Goal: Information Seeking & Learning: Find specific page/section

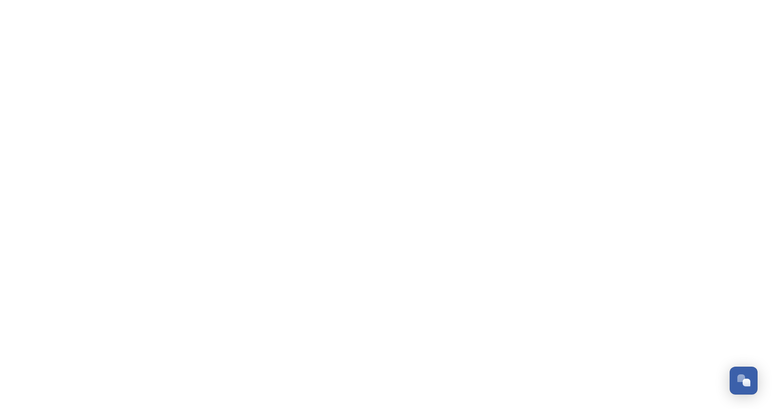
scroll to position [1102, 0]
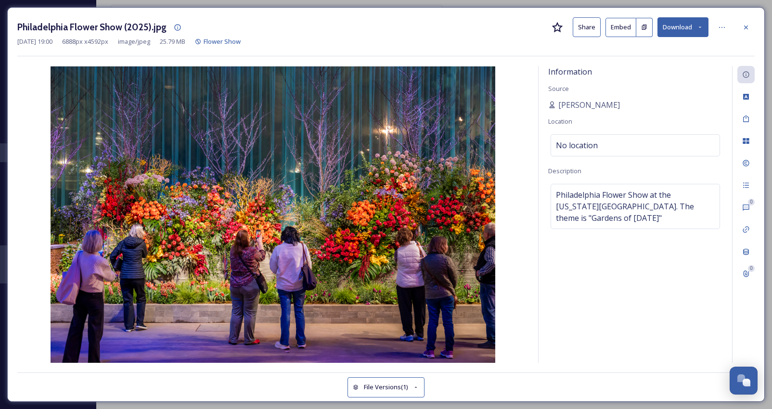
click at [614, 273] on div "Information Source John Ryan Location No location Description Philadelphia Flow…" at bounding box center [636, 214] width 194 height 297
click at [743, 28] on icon at bounding box center [746, 28] width 8 height 8
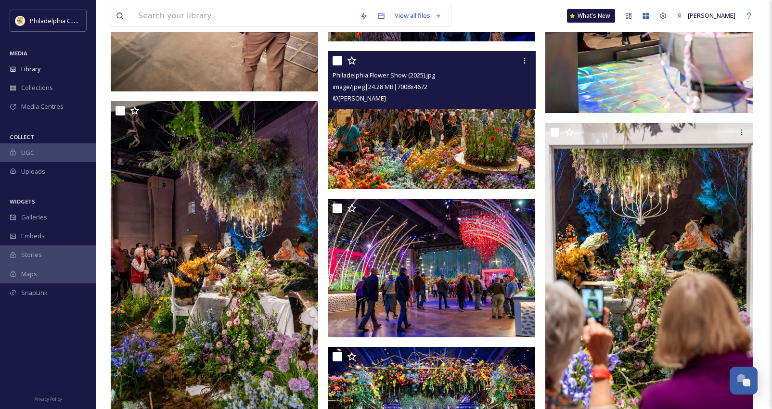
scroll to position [1434, 0]
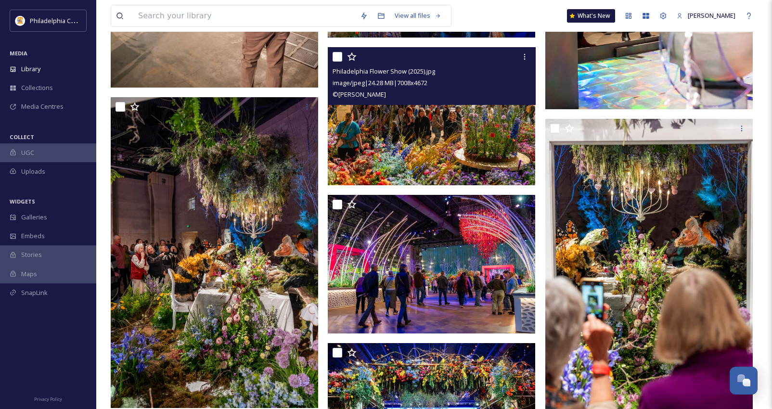
click at [442, 137] on img at bounding box center [432, 116] width 208 height 139
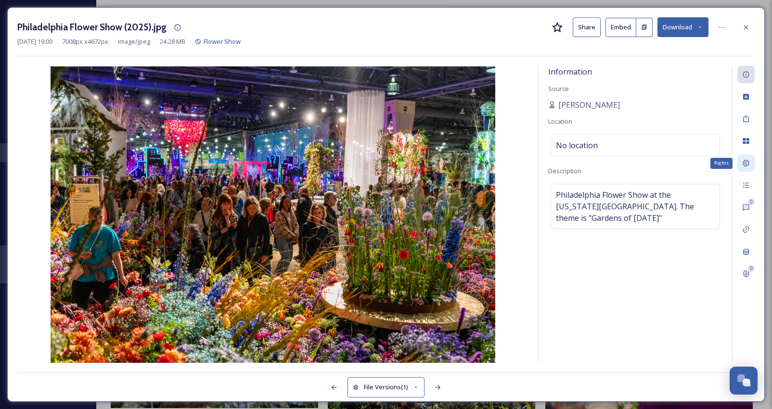
click at [745, 161] on icon at bounding box center [746, 163] width 8 height 8
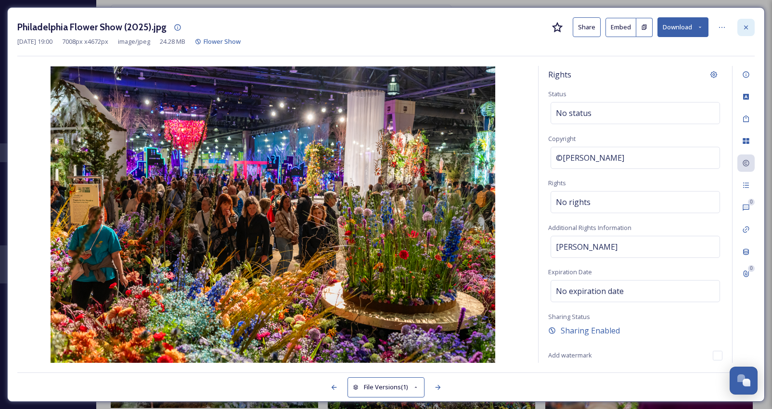
click at [750, 25] on icon at bounding box center [746, 28] width 8 height 8
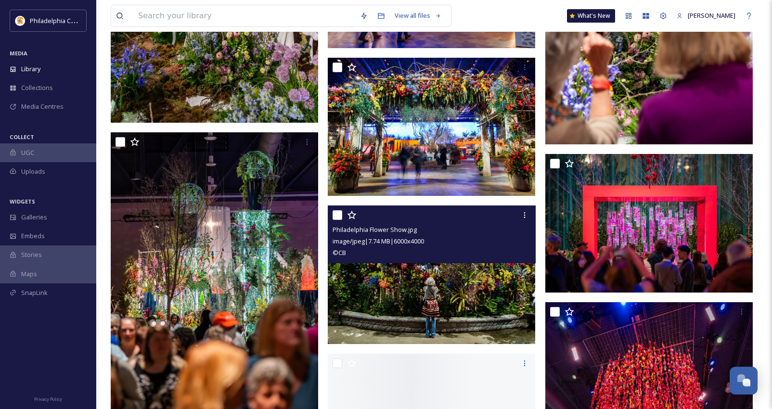
scroll to position [1781, 0]
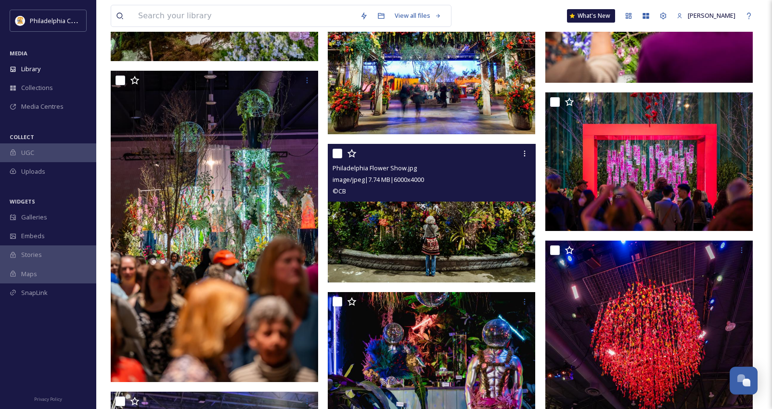
click at [448, 248] on img at bounding box center [432, 213] width 208 height 139
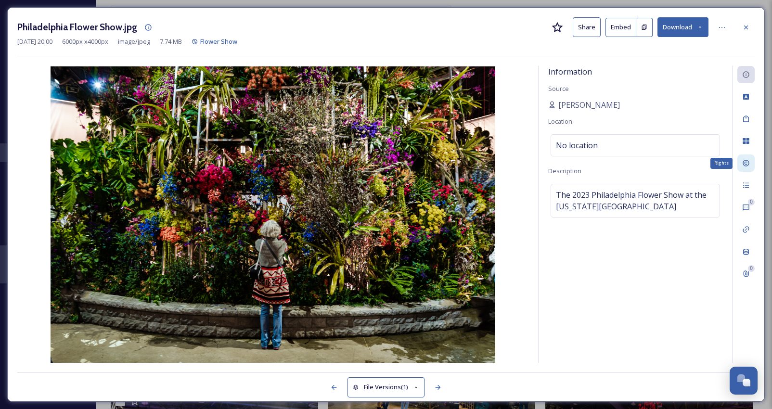
click at [748, 167] on icon at bounding box center [746, 163] width 8 height 8
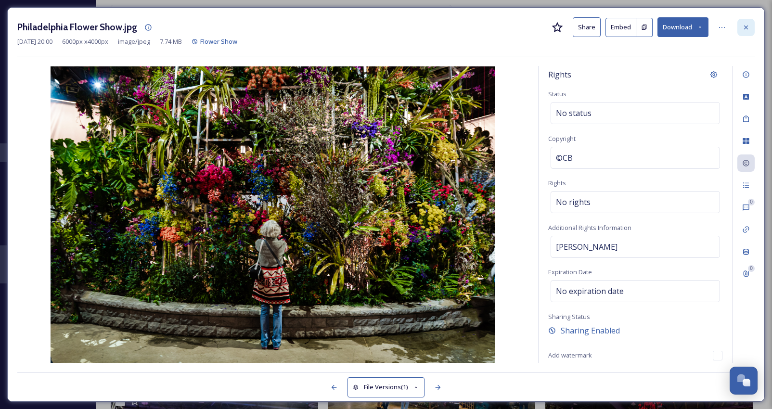
click at [744, 29] on icon at bounding box center [746, 28] width 8 height 8
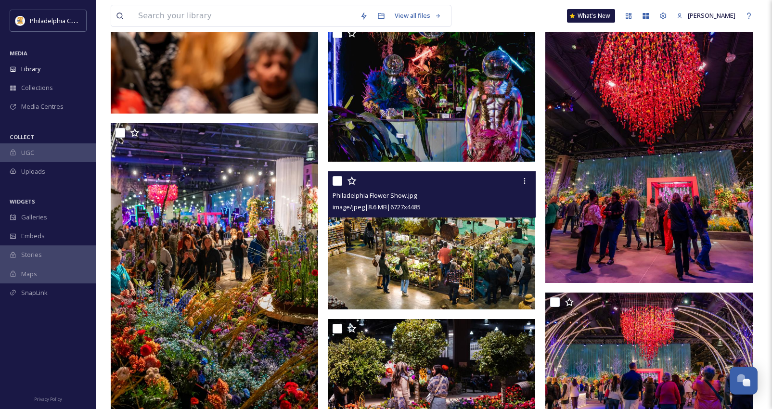
scroll to position [2041, 0]
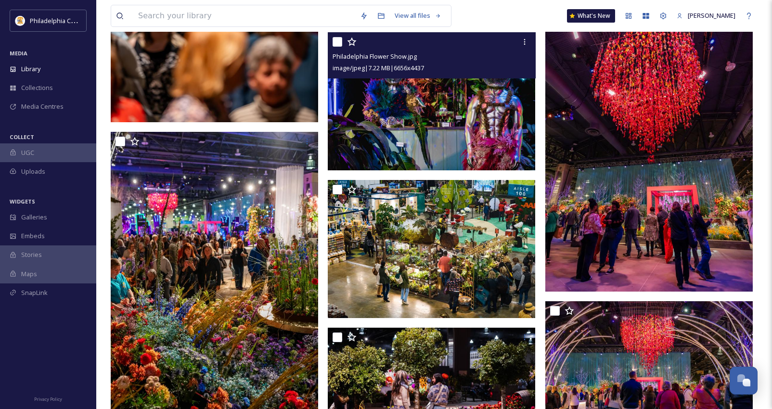
click at [448, 118] on img at bounding box center [432, 101] width 208 height 139
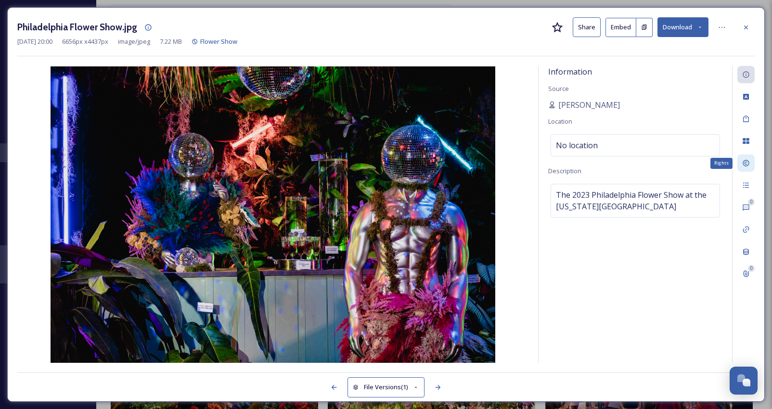
click at [747, 165] on icon at bounding box center [746, 163] width 8 height 8
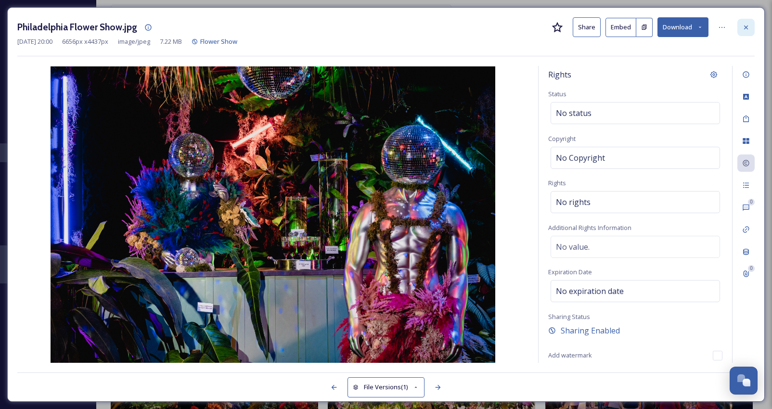
click at [751, 25] on div at bounding box center [746, 27] width 17 height 17
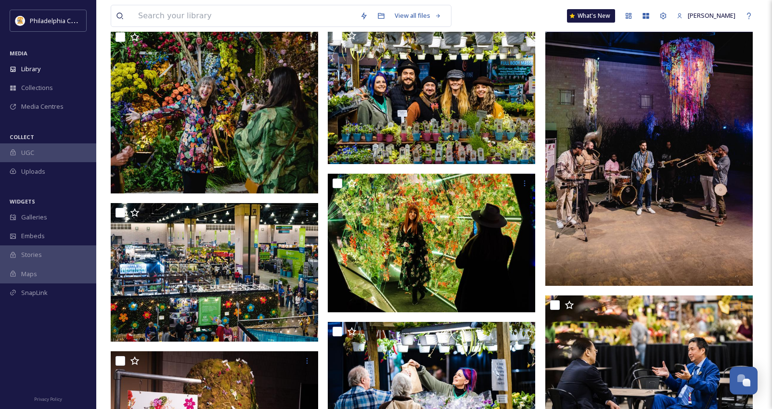
scroll to position [3258, 0]
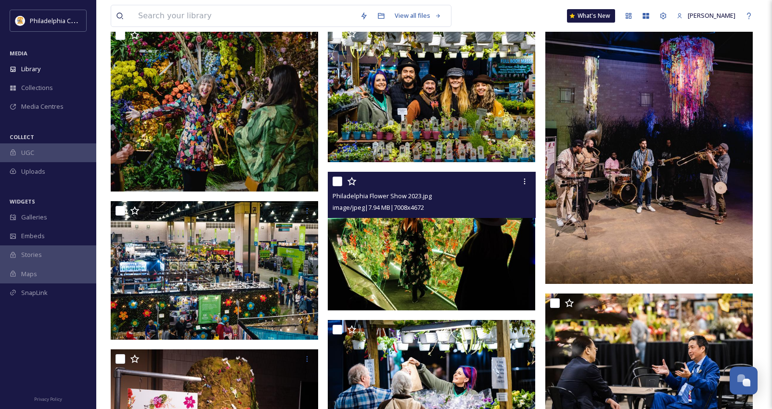
click at [443, 272] on img at bounding box center [432, 241] width 208 height 139
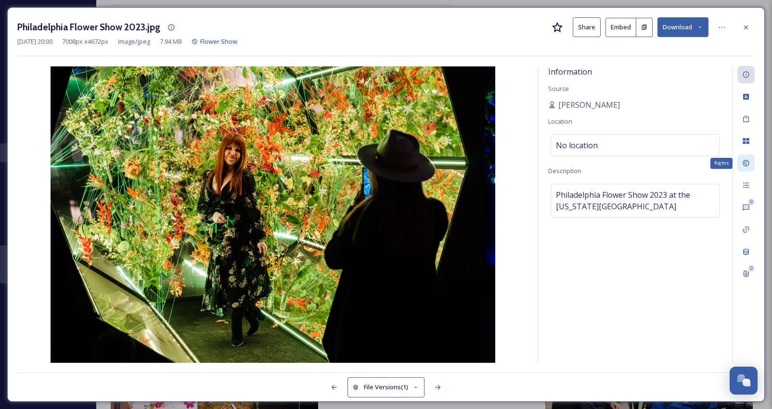
click at [744, 157] on div "Rights" at bounding box center [746, 163] width 17 height 17
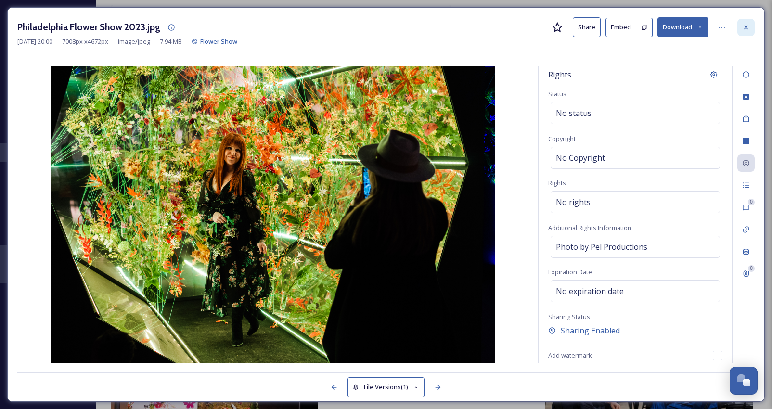
click at [742, 26] on icon at bounding box center [746, 28] width 8 height 8
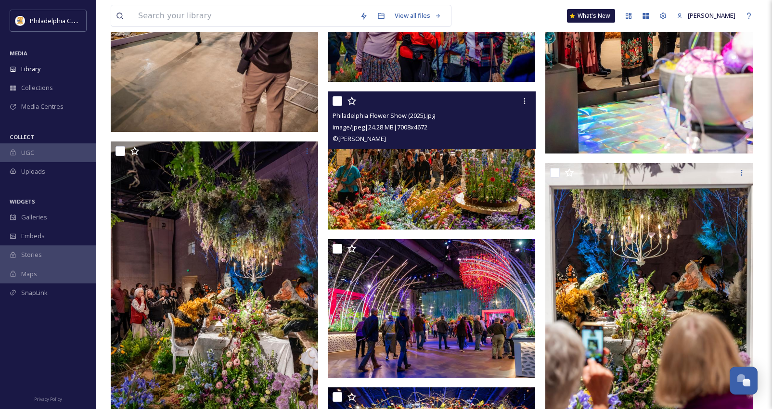
scroll to position [1374, 0]
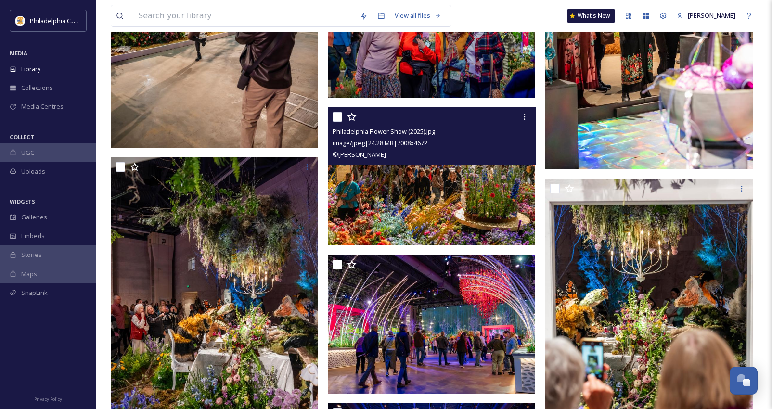
click at [455, 153] on div "© Daniel Knoll" at bounding box center [433, 155] width 200 height 12
click at [460, 197] on img at bounding box center [432, 176] width 208 height 139
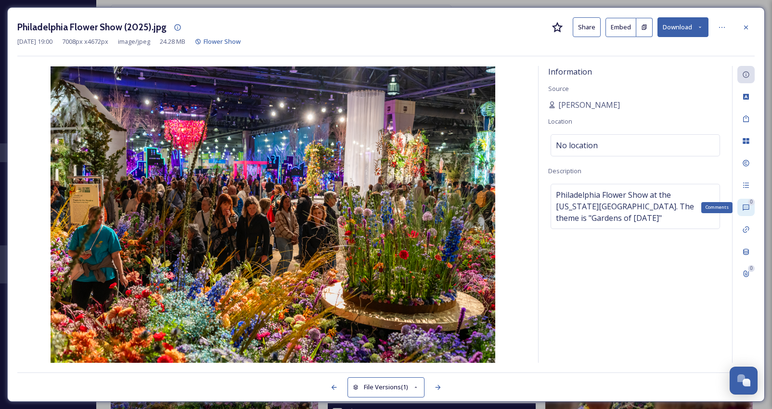
click at [751, 207] on div "0 Comments" at bounding box center [746, 207] width 17 height 17
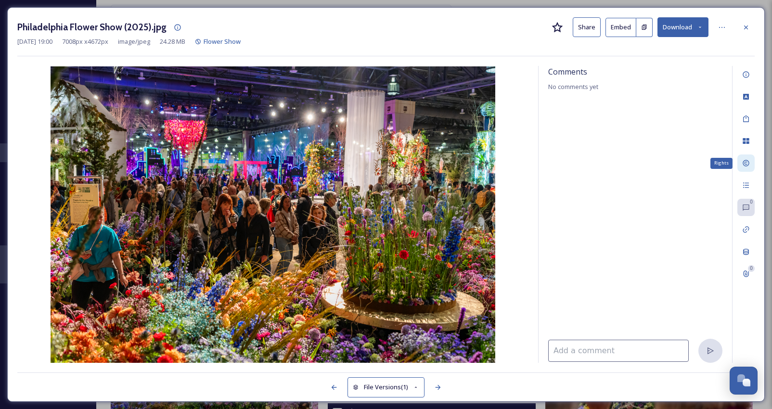
click at [747, 168] on div "Rights" at bounding box center [746, 163] width 17 height 17
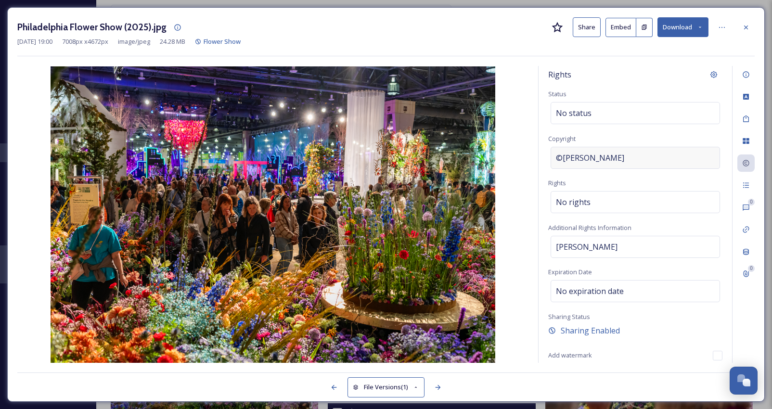
click at [618, 160] on div "©Daniel Knoll" at bounding box center [635, 158] width 169 height 22
drag, startPoint x: 611, startPoint y: 158, endPoint x: 522, endPoint y: 158, distance: 88.6
click at [522, 158] on div "Rights Status No status Copyright Daniel Knoll Rights No rights Additional Righ…" at bounding box center [386, 214] width 738 height 297
click at [584, 28] on button "Share" at bounding box center [587, 27] width 28 height 20
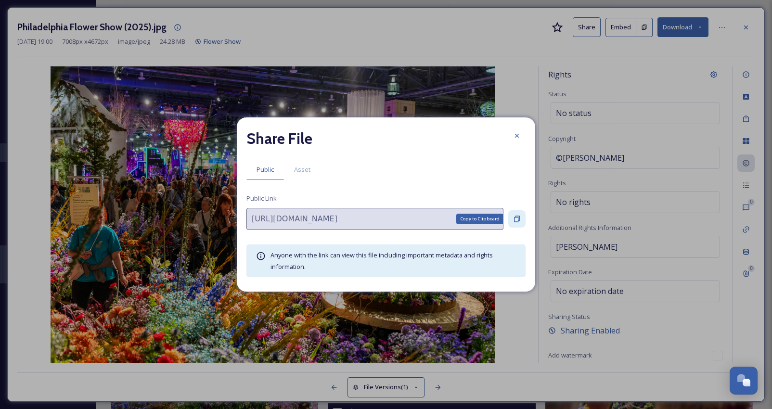
click at [522, 218] on div "Copy to Clipboard" at bounding box center [516, 218] width 17 height 17
click at [515, 136] on icon at bounding box center [517, 136] width 8 height 8
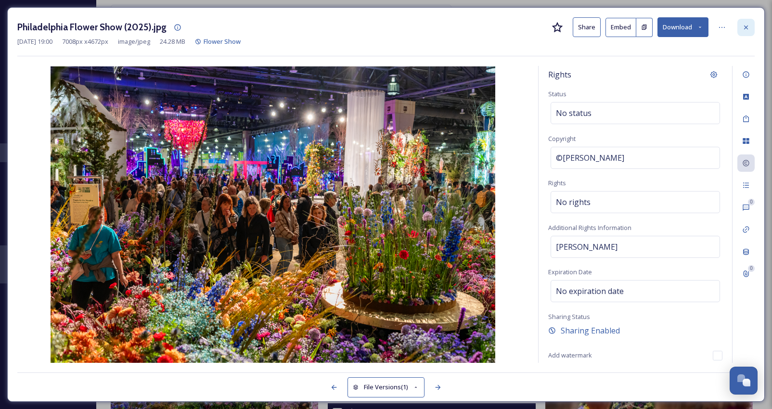
click at [751, 29] on div at bounding box center [746, 27] width 17 height 17
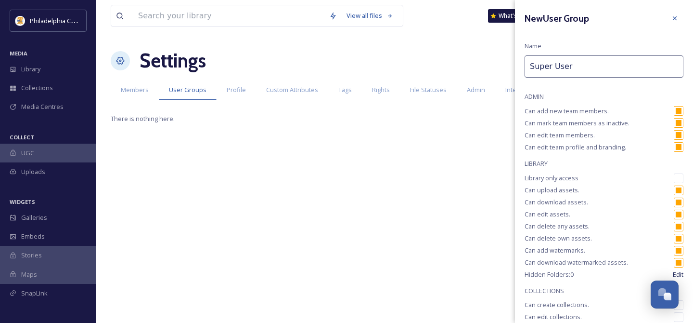
scroll to position [1126, 0]
click at [350, 205] on div "View all files What's New Alyssa Kaminski Settings New User Group New Member Me…" at bounding box center [394, 161] width 597 height 323
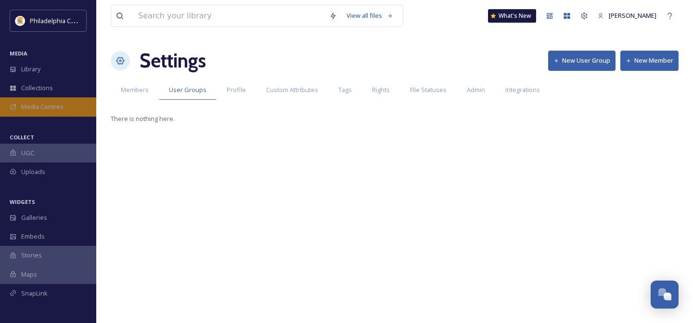
click at [49, 103] on span "Media Centres" at bounding box center [42, 106] width 42 height 9
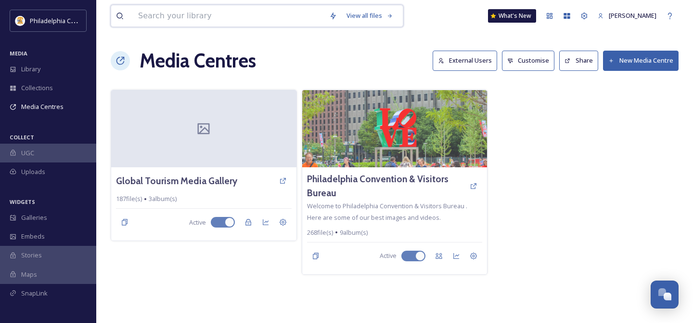
click at [224, 24] on input at bounding box center [228, 15] width 191 height 21
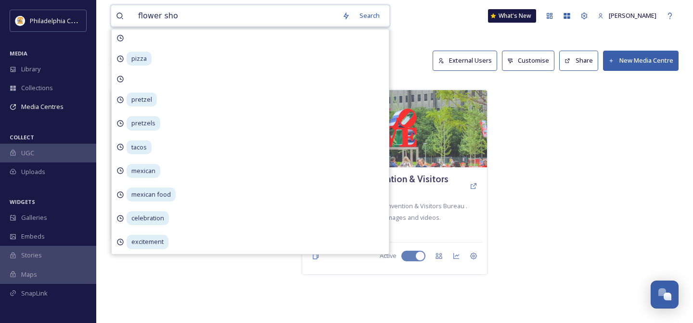
type input "flower show"
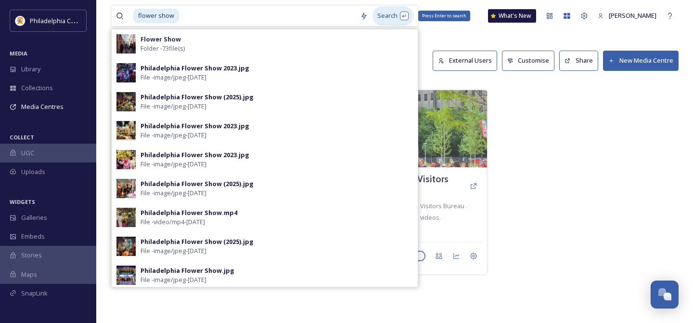
click at [382, 19] on div "Search Press Enter to search" at bounding box center [393, 15] width 41 height 19
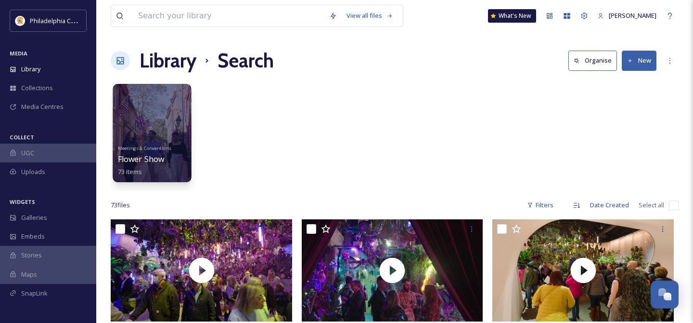
click at [158, 141] on div at bounding box center [152, 133] width 78 height 98
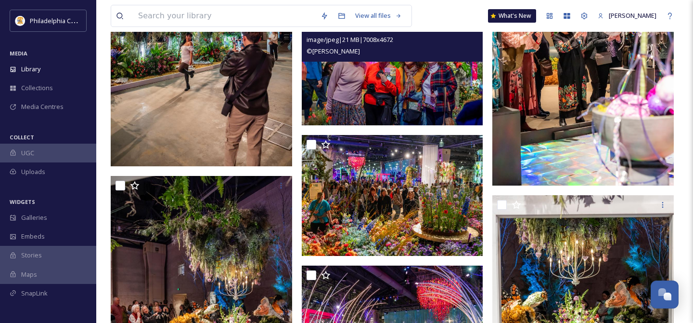
scroll to position [1191, 0]
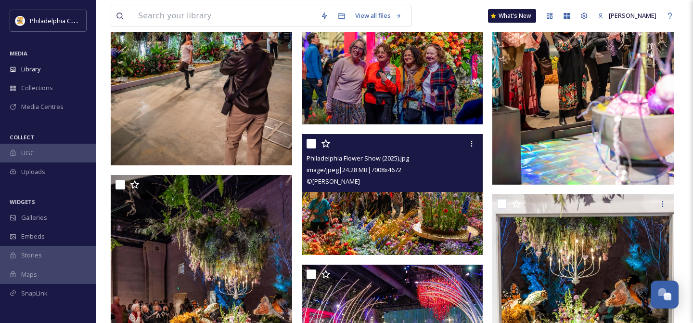
click at [400, 200] on img at bounding box center [393, 194] width 182 height 121
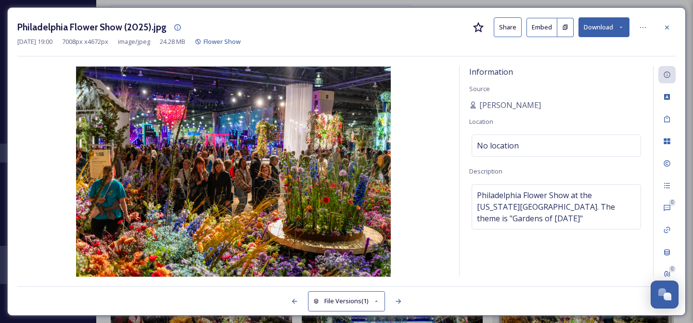
click at [524, 30] on div "Philadelphia Flower Show (2025).jpg Share Embed Download" at bounding box center [346, 27] width 659 height 20
click at [519, 29] on button "Share" at bounding box center [508, 27] width 28 height 20
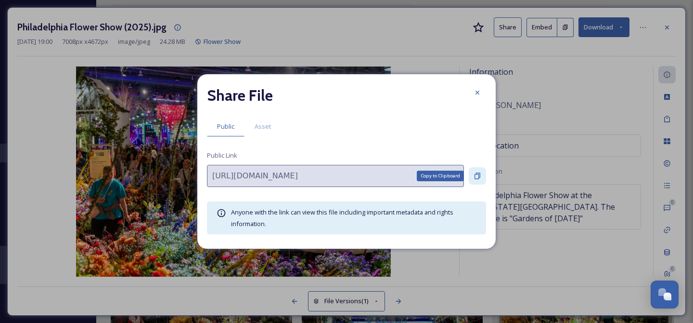
click at [481, 175] on icon at bounding box center [478, 176] width 8 height 8
click at [482, 97] on div at bounding box center [477, 92] width 17 height 17
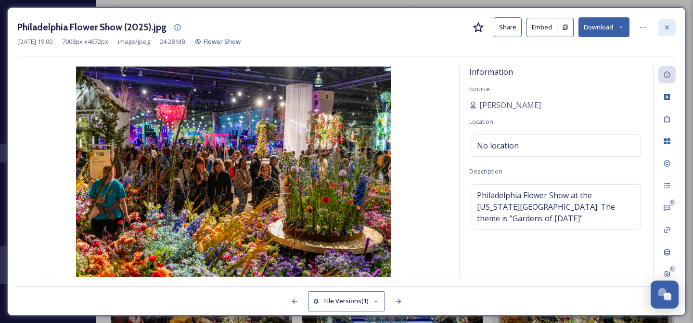
click at [668, 27] on icon at bounding box center [667, 27] width 4 height 4
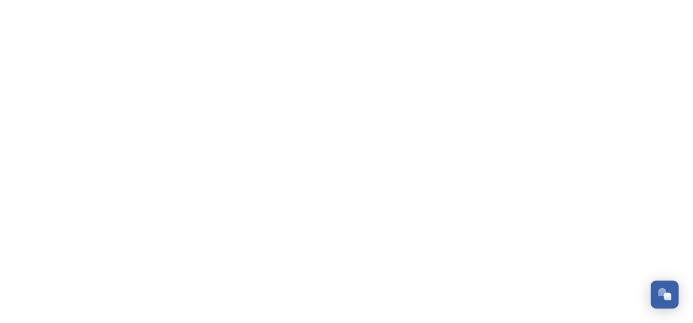
scroll to position [1126, 0]
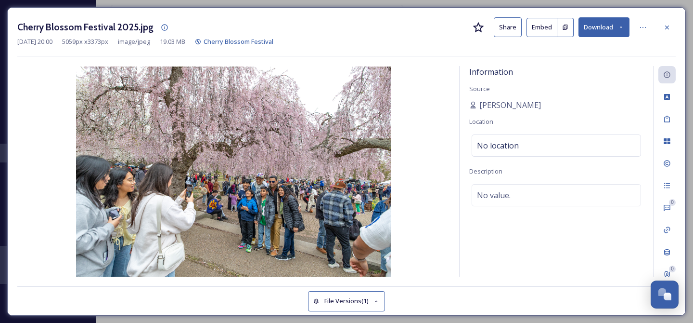
click at [612, 24] on button "Download" at bounding box center [604, 27] width 51 height 20
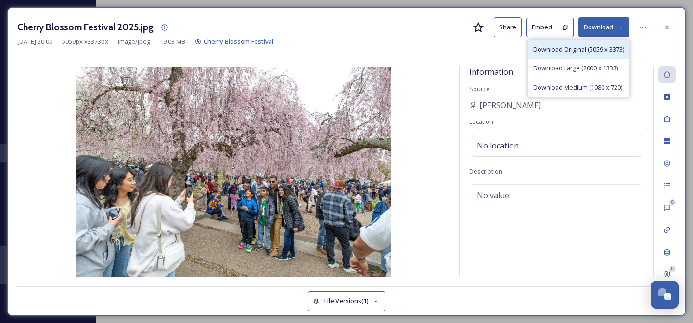
click at [602, 53] on div "Download Original (5059 x 3373)" at bounding box center [579, 49] width 101 height 19
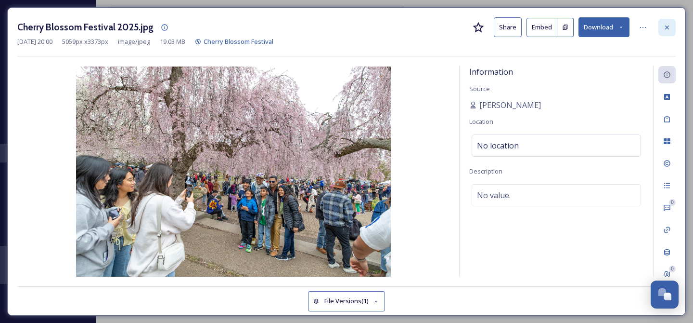
click at [668, 24] on icon at bounding box center [667, 28] width 8 height 8
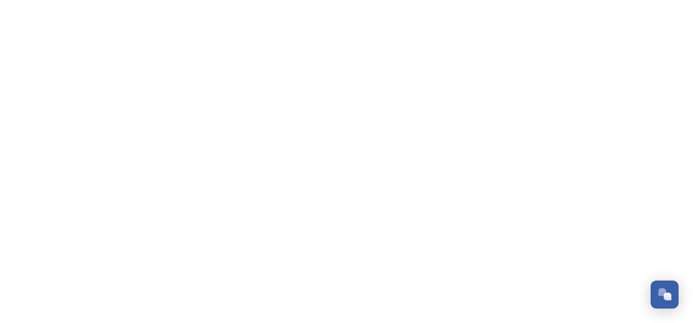
scroll to position [1126, 0]
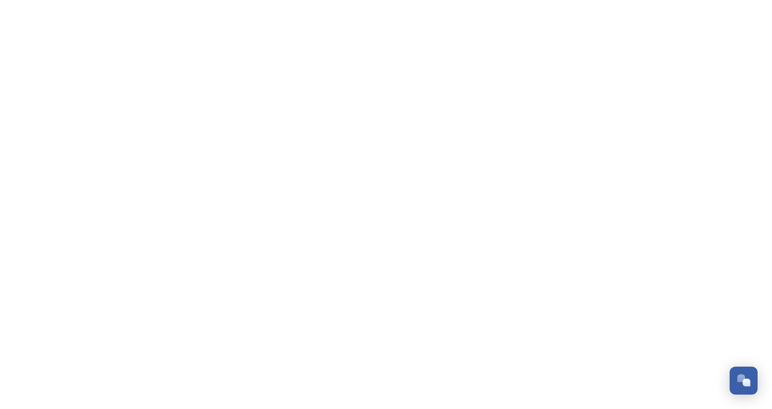
scroll to position [1075, 0]
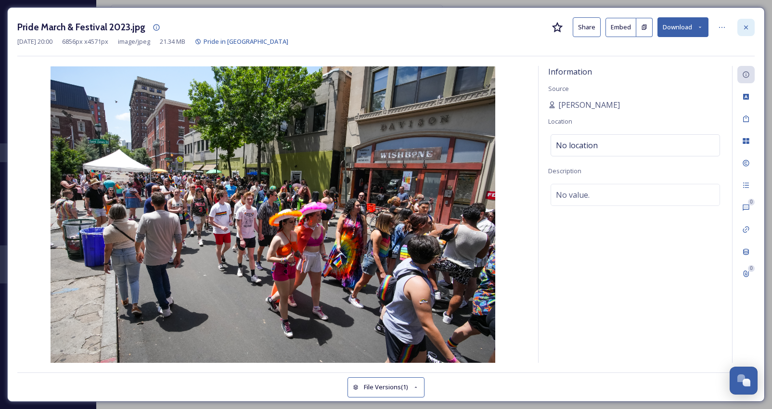
click at [743, 27] on icon at bounding box center [746, 28] width 8 height 8
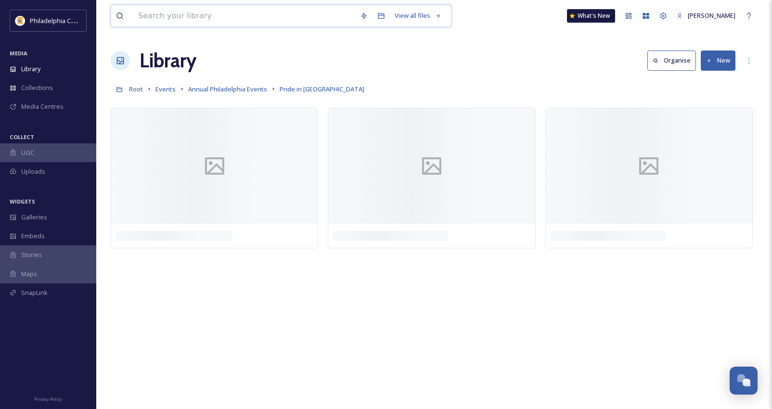
click at [157, 21] on input at bounding box center [244, 15] width 222 height 21
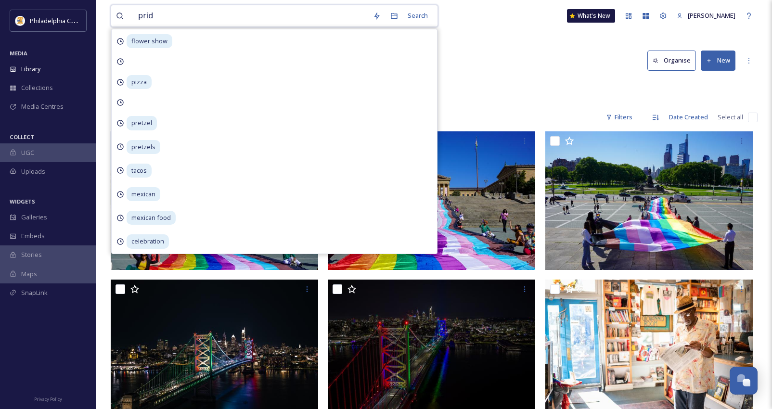
type input "pride"
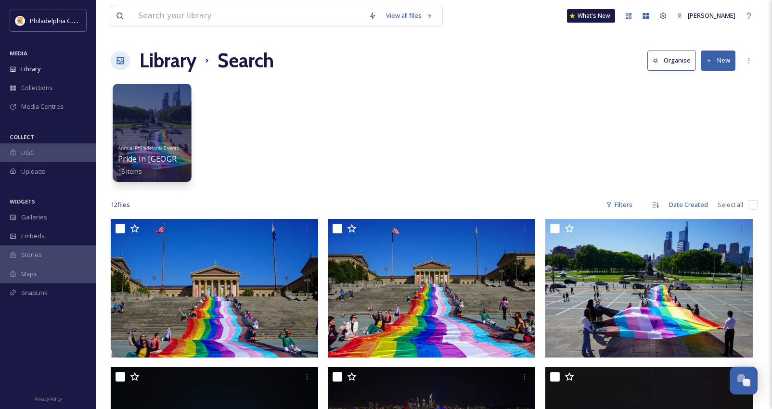
click at [154, 120] on div at bounding box center [152, 133] width 78 height 98
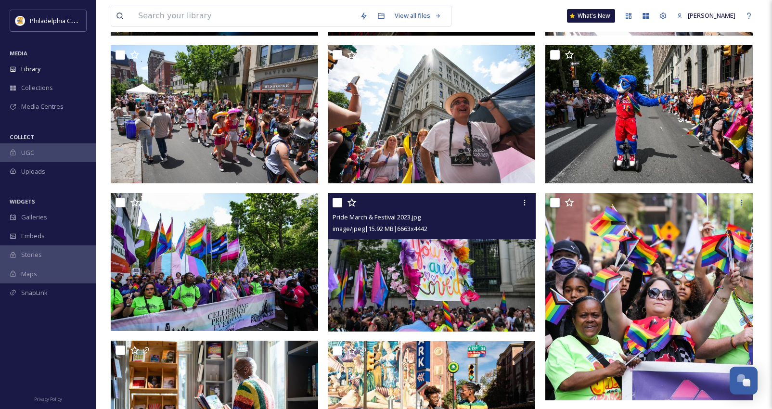
scroll to position [376, 0]
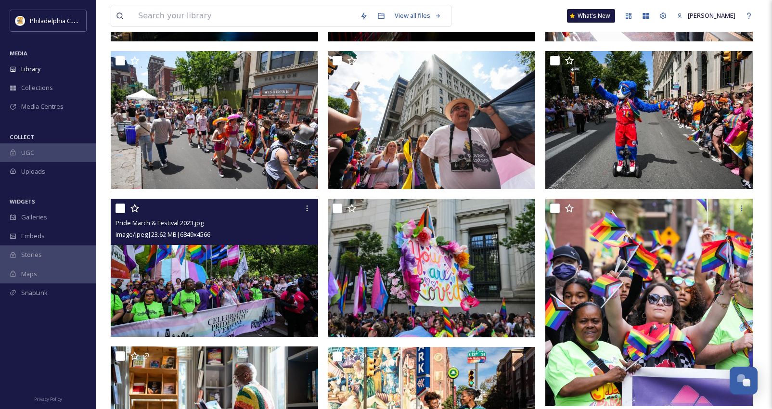
click at [265, 296] on img at bounding box center [215, 268] width 208 height 139
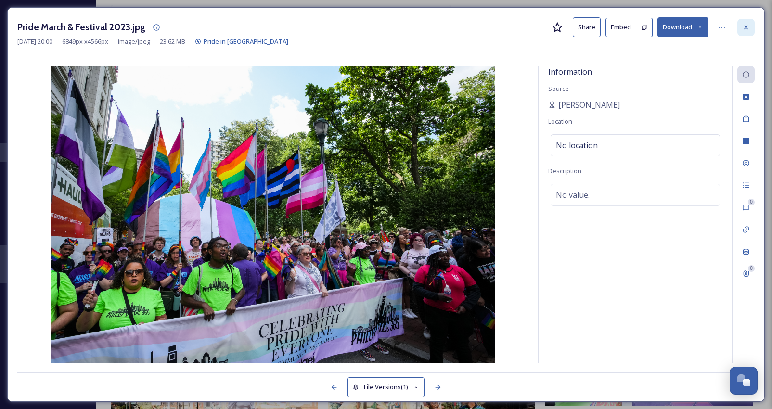
click at [744, 26] on icon at bounding box center [746, 28] width 8 height 8
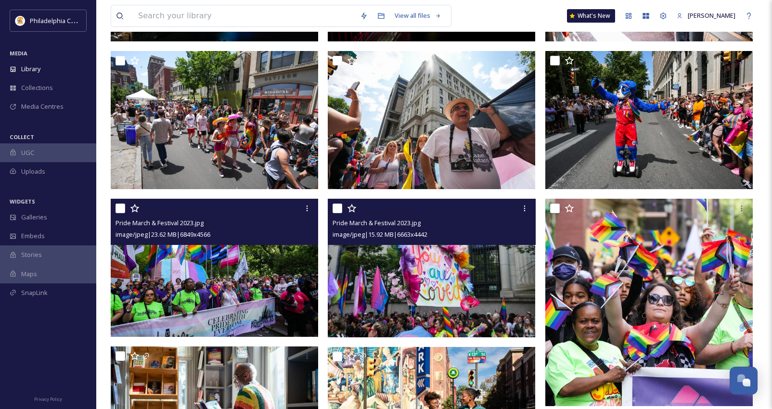
click at [490, 263] on img at bounding box center [432, 268] width 208 height 139
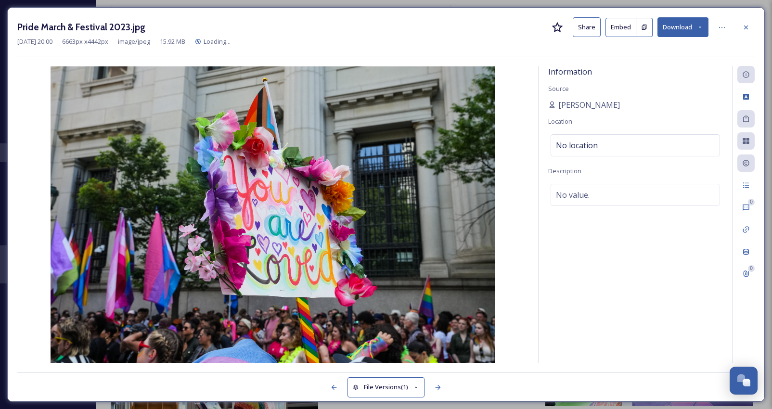
click at [673, 26] on button "Download" at bounding box center [683, 27] width 51 height 20
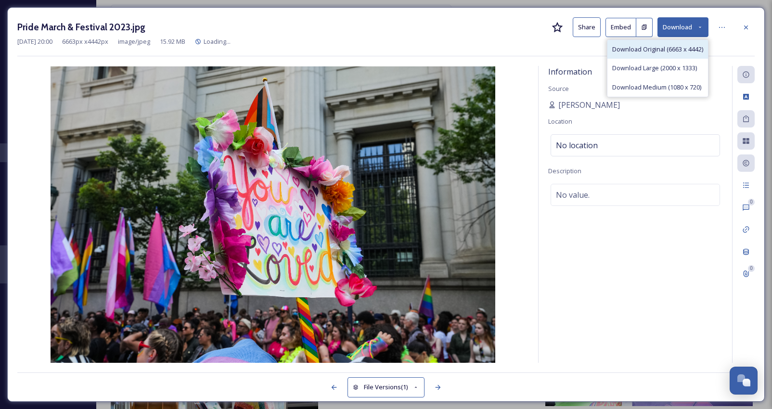
click at [647, 54] on div "Download Original (6663 x 4442)" at bounding box center [658, 49] width 101 height 19
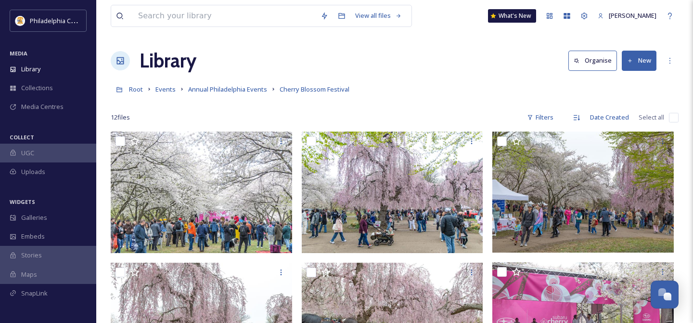
scroll to position [1126, 0]
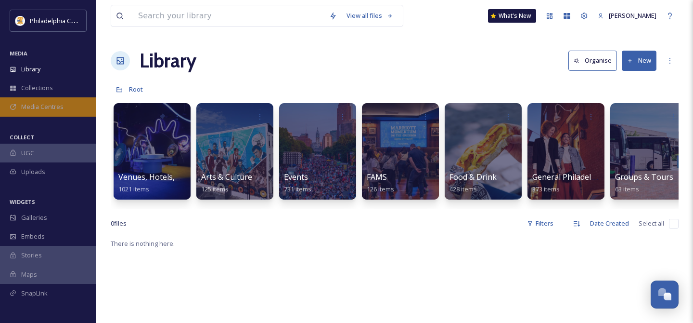
scroll to position [1, 0]
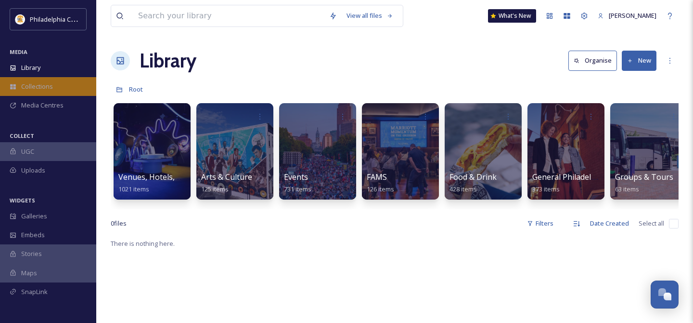
click at [41, 84] on span "Collections" at bounding box center [37, 86] width 32 height 9
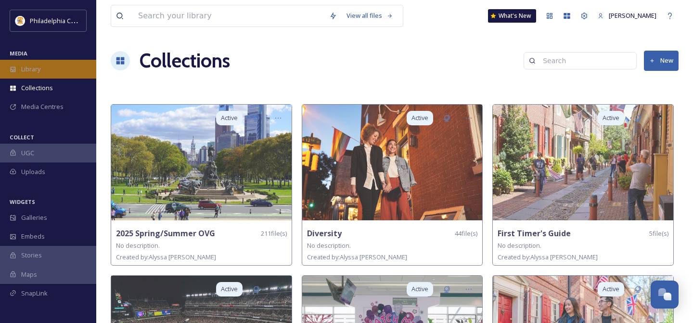
click at [32, 65] on span "Library" at bounding box center [30, 69] width 19 height 9
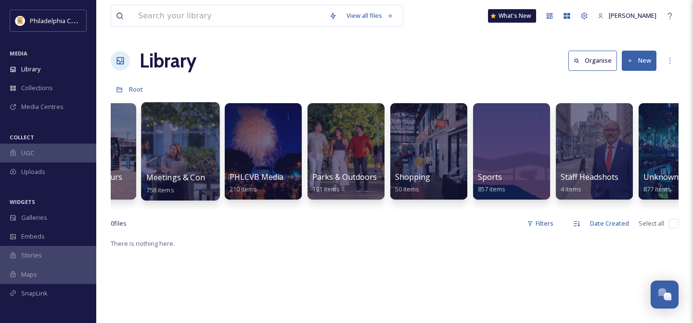
scroll to position [0, 553]
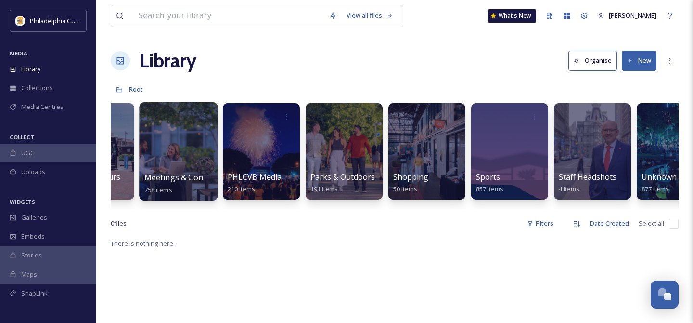
click at [169, 146] on div at bounding box center [178, 151] width 78 height 98
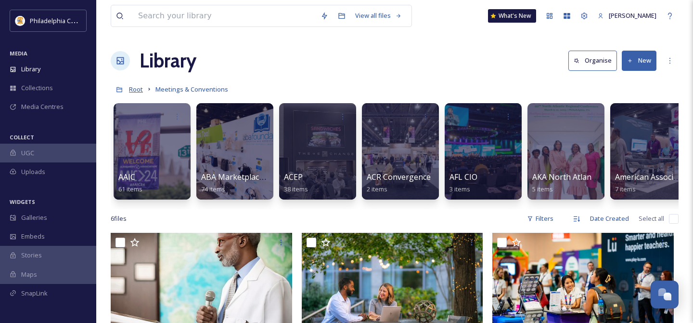
click at [136, 88] on span "Root" at bounding box center [136, 89] width 14 height 9
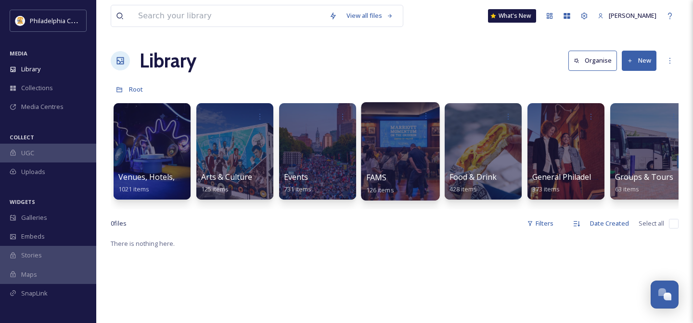
click at [390, 156] on div at bounding box center [400, 151] width 78 height 98
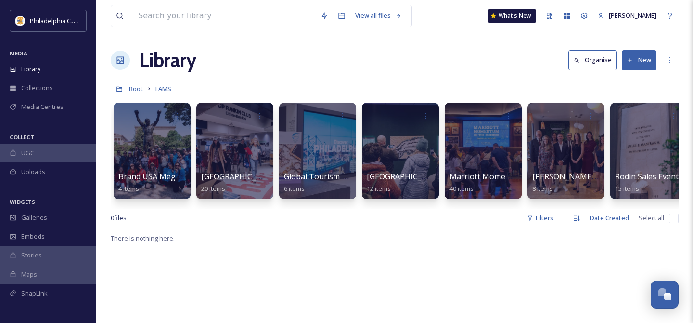
click at [135, 89] on span "Root" at bounding box center [136, 88] width 14 height 9
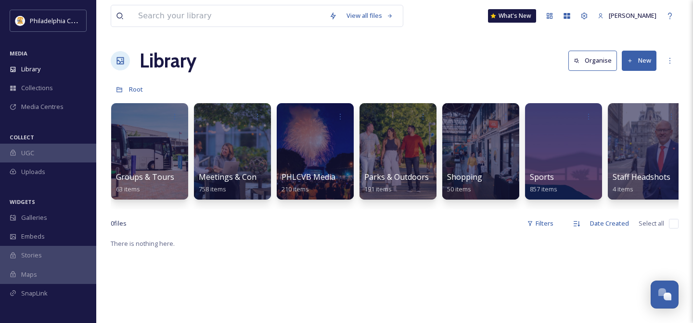
scroll to position [0, 674]
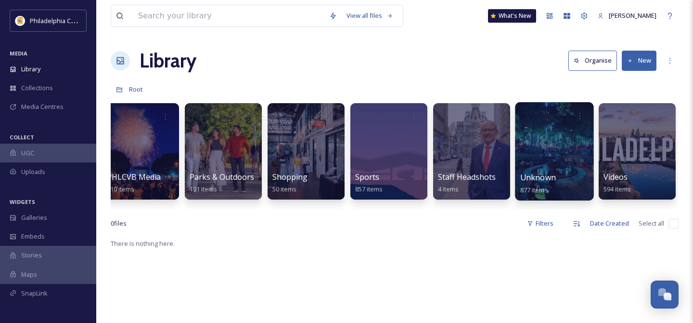
click at [571, 144] on div at bounding box center [554, 151] width 78 height 98
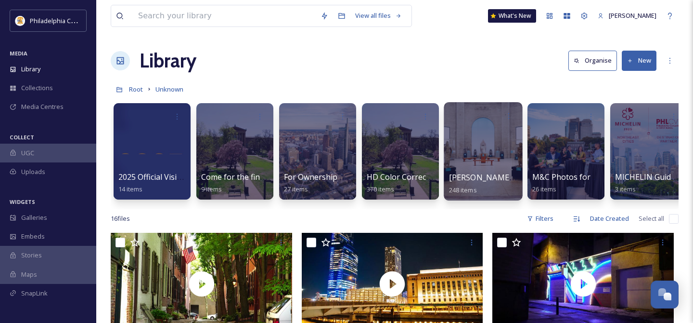
click at [481, 154] on div at bounding box center [483, 151] width 78 height 98
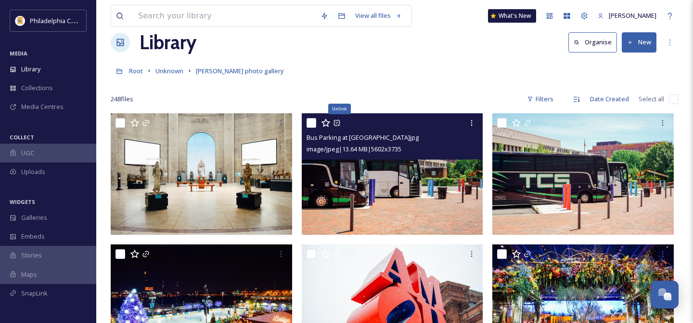
scroll to position [16, 0]
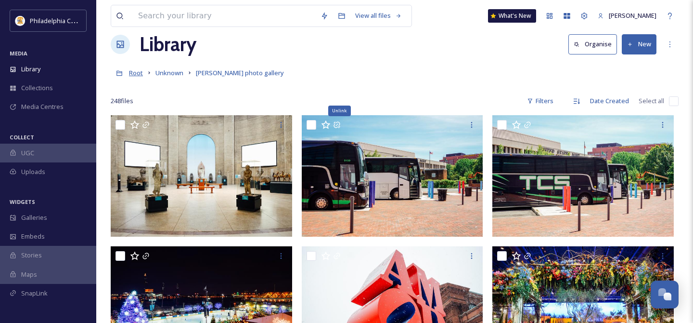
click at [137, 75] on span "Root" at bounding box center [136, 72] width 14 height 9
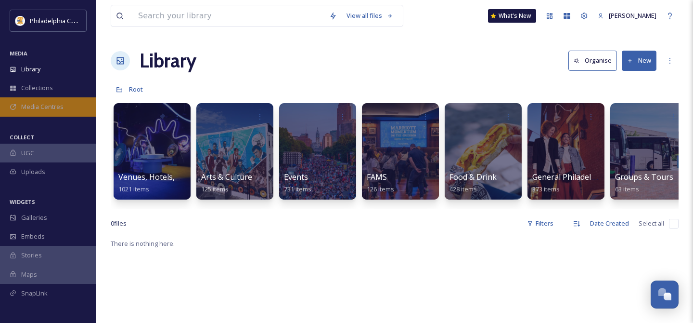
click at [41, 104] on span "Media Centres" at bounding box center [42, 106] width 42 height 9
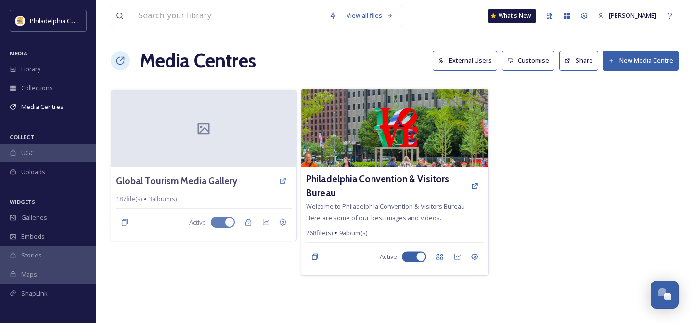
click at [344, 135] on img at bounding box center [394, 128] width 187 height 78
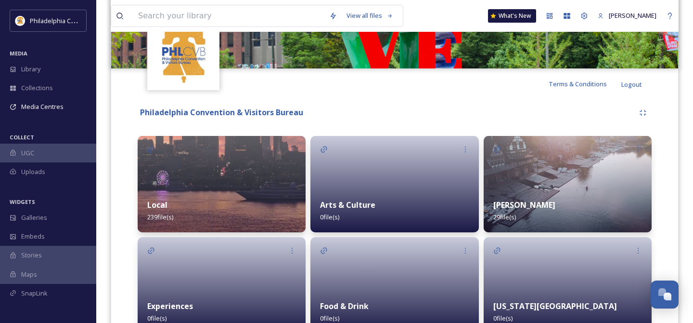
scroll to position [143, 0]
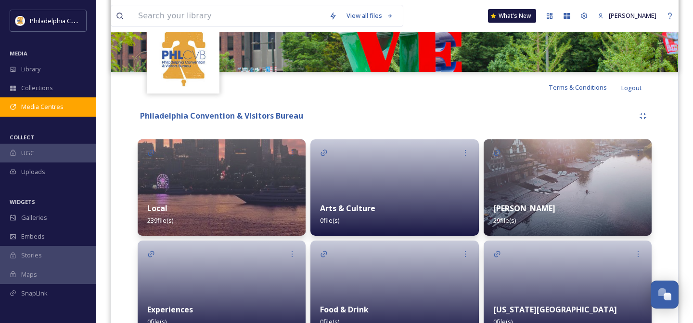
click at [59, 106] on span "Media Centres" at bounding box center [42, 106] width 42 height 9
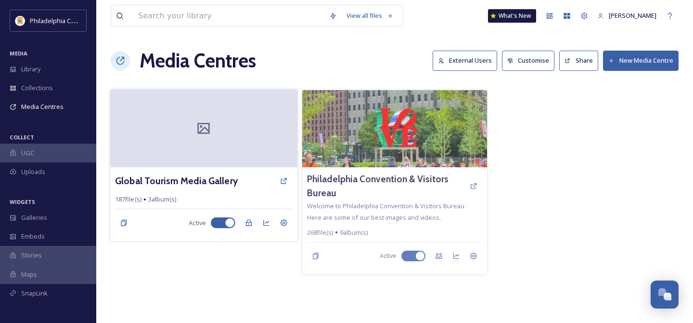
click at [201, 158] on div at bounding box center [203, 128] width 187 height 78
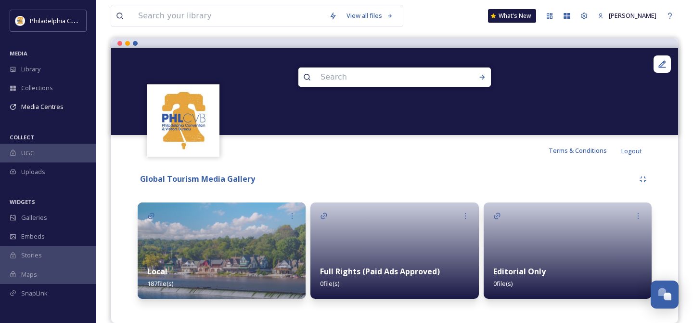
scroll to position [95, 0]
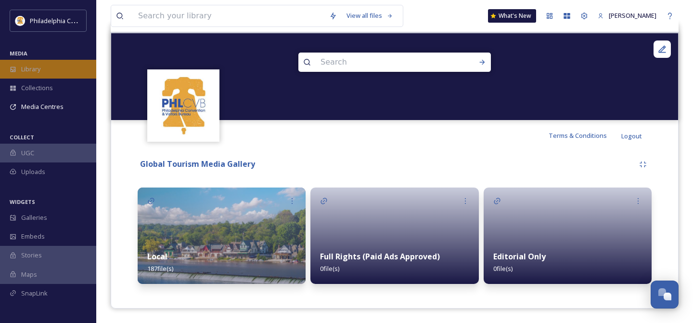
click at [40, 65] on span "Library" at bounding box center [30, 69] width 19 height 9
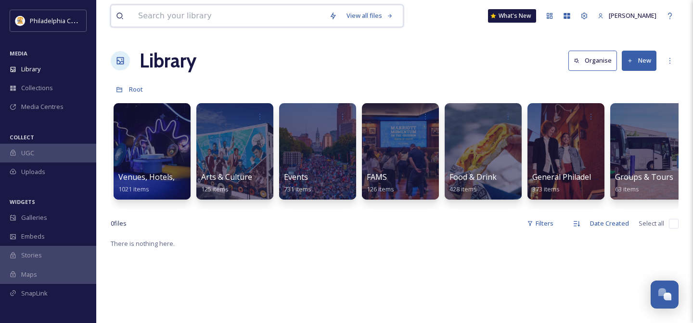
click at [223, 18] on input at bounding box center [228, 15] width 191 height 21
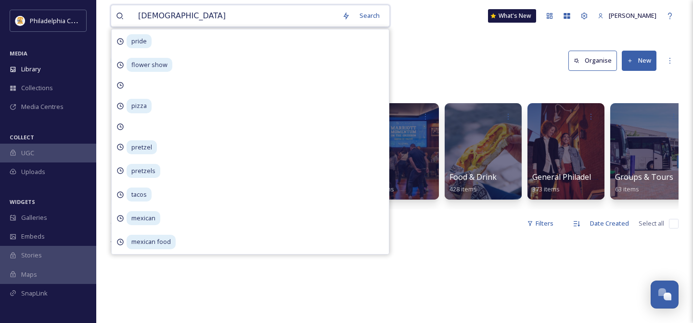
type input "christmas"
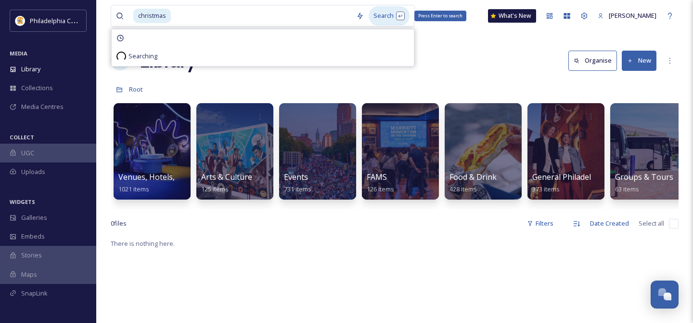
click at [380, 16] on div "Search Press Enter to search" at bounding box center [389, 15] width 41 height 19
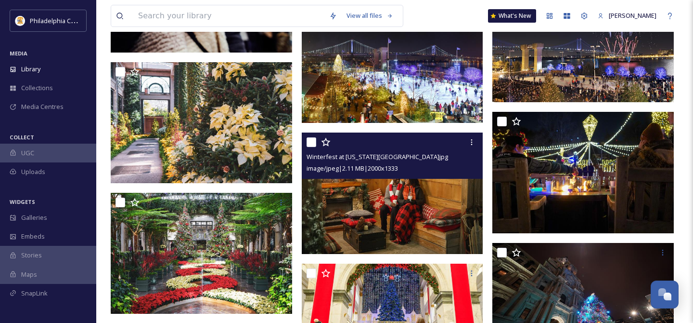
scroll to position [1944, 0]
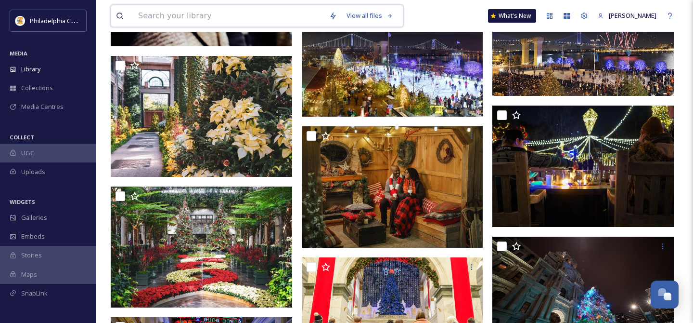
click at [183, 12] on input at bounding box center [228, 15] width 191 height 21
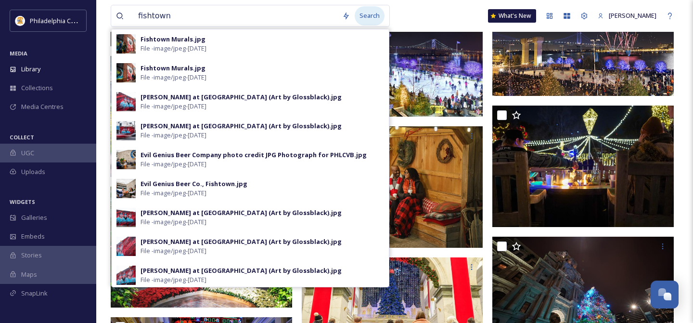
click at [366, 20] on div "Search" at bounding box center [370, 15] width 30 height 19
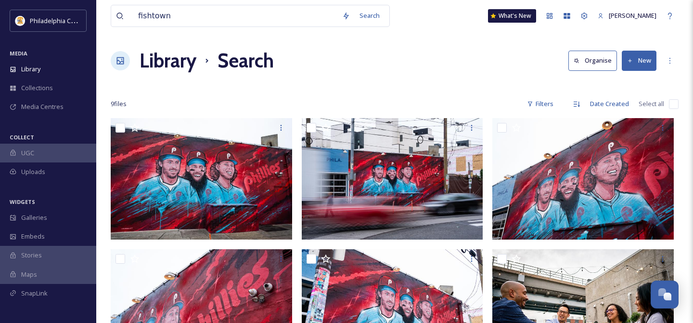
click at [442, 26] on div "fishtown Search What's [GEOGRAPHIC_DATA][PERSON_NAME]" at bounding box center [395, 16] width 568 height 32
click at [181, 22] on input "fishtown" at bounding box center [235, 15] width 204 height 21
drag, startPoint x: 181, startPoint y: 17, endPoint x: 111, endPoint y: 16, distance: 69.3
click at [111, 16] on div "fishtown Search" at bounding box center [250, 16] width 279 height 22
type input "old city"
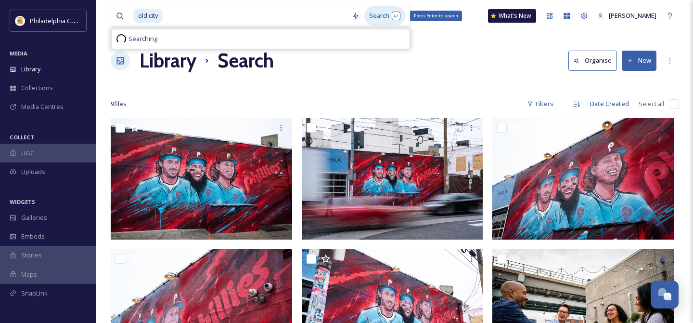
click at [379, 14] on div "Search Press Enter to search" at bounding box center [384, 15] width 41 height 19
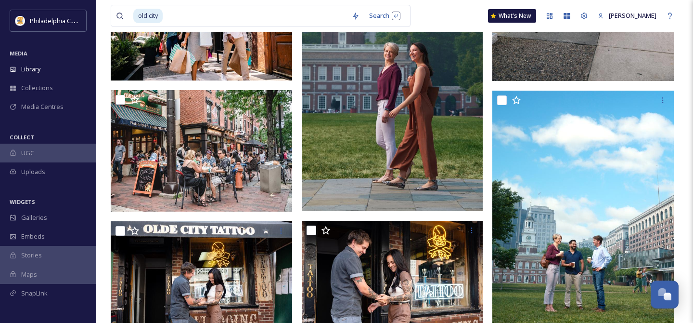
scroll to position [818, 0]
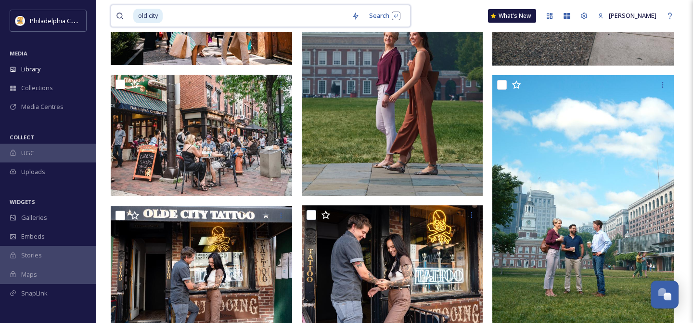
click at [175, 21] on input at bounding box center [255, 15] width 183 height 21
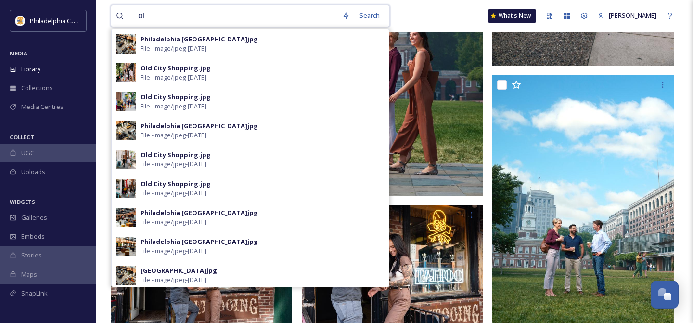
type input "o"
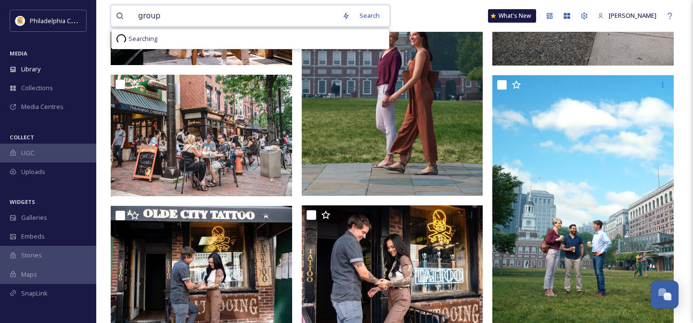
type input "groups"
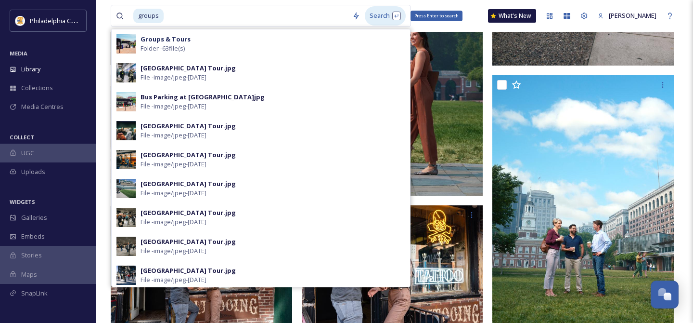
click at [385, 16] on div "Search Press Enter to search" at bounding box center [385, 15] width 41 height 19
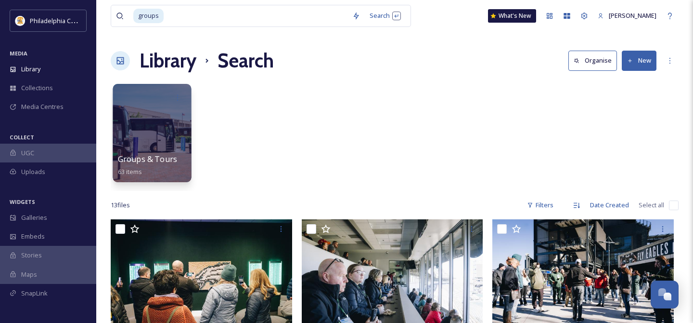
click at [166, 134] on div at bounding box center [152, 133] width 78 height 98
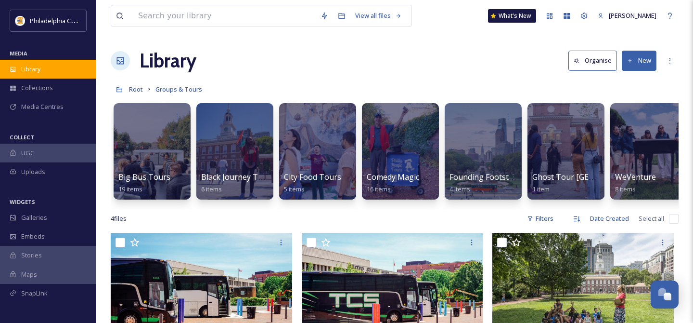
click at [32, 66] on span "Library" at bounding box center [30, 69] width 19 height 9
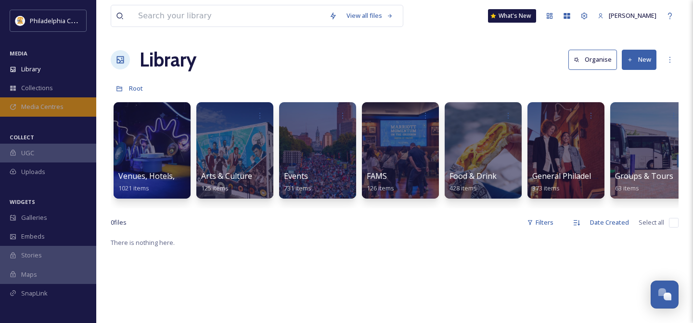
click at [45, 104] on span "Media Centres" at bounding box center [42, 106] width 42 height 9
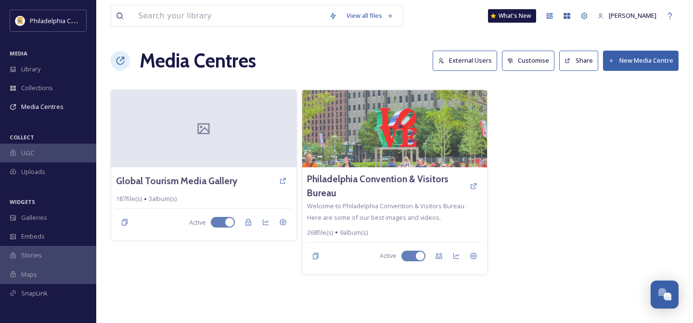
click at [537, 173] on div at bounding box center [586, 182] width 186 height 185
